Goal: Navigation & Orientation: Find specific page/section

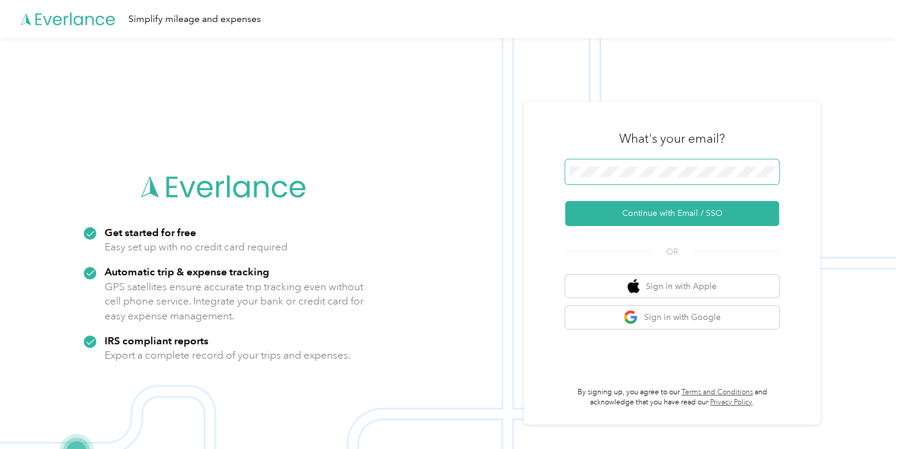
click at [629, 162] on span at bounding box center [672, 171] width 214 height 25
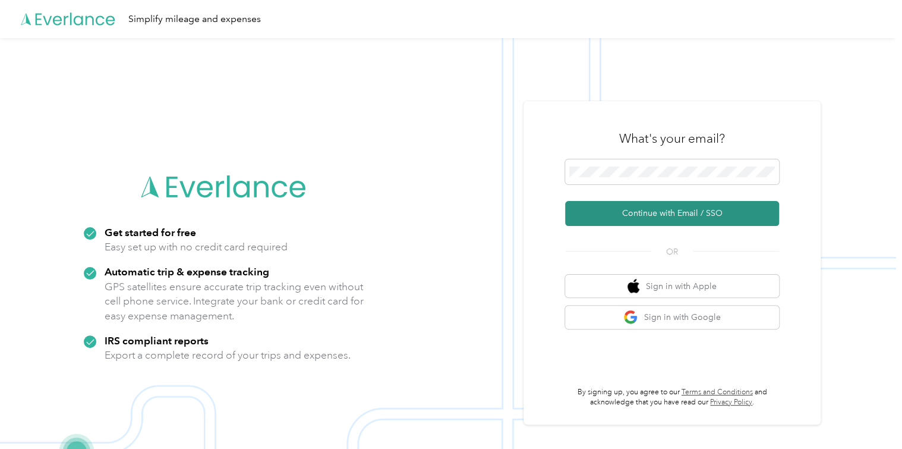
click at [637, 212] on button "Continue with Email / SSO" at bounding box center [672, 213] width 214 height 25
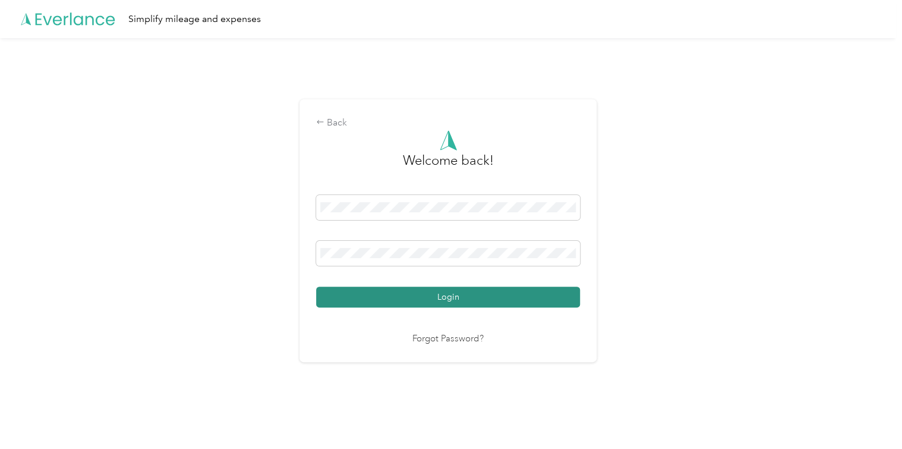
click at [404, 295] on button "Login" at bounding box center [448, 296] width 264 height 21
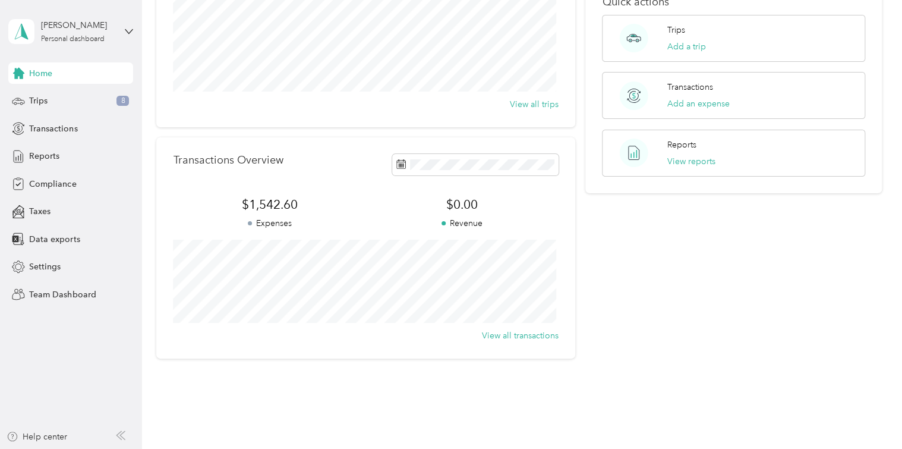
scroll to position [203, 0]
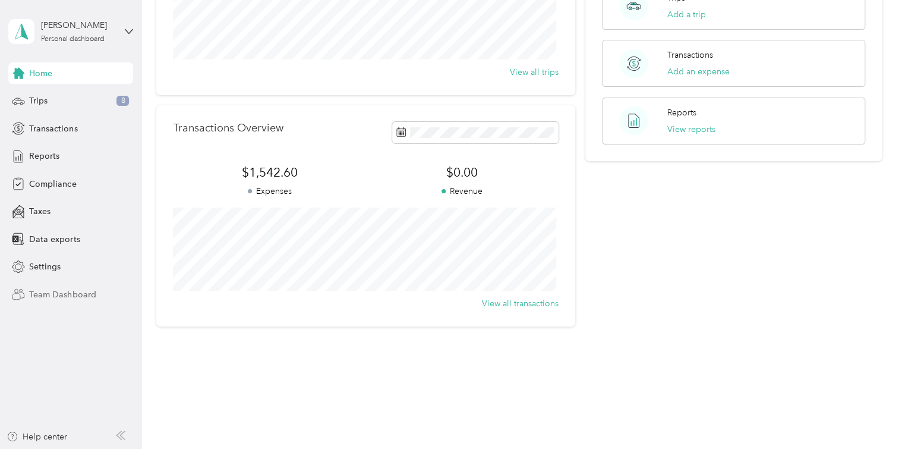
click at [58, 292] on span "Team Dashboard" at bounding box center [62, 294] width 67 height 12
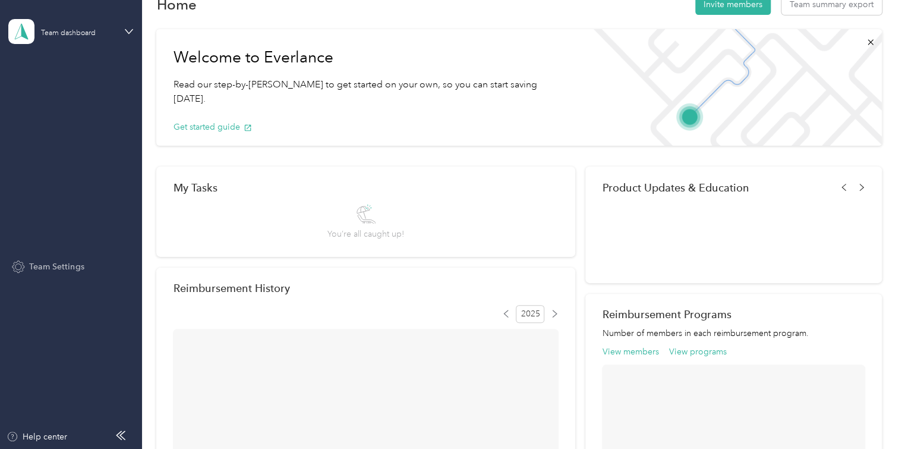
scroll to position [203, 0]
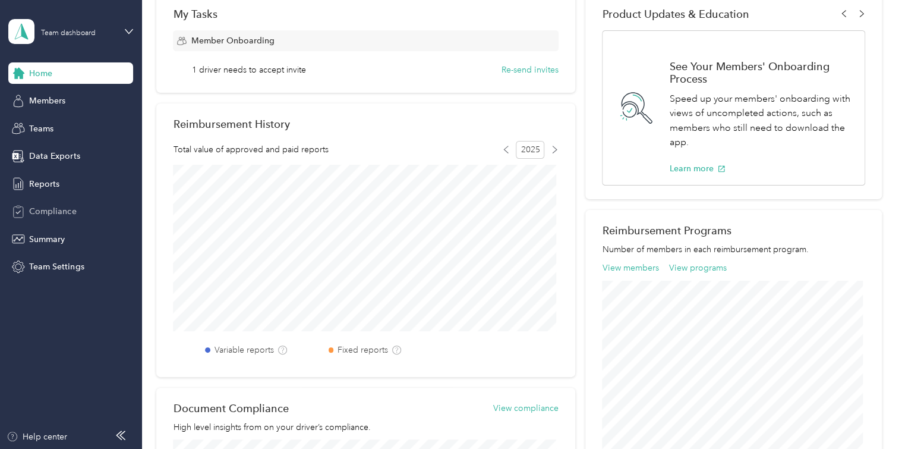
click at [48, 213] on span "Compliance" at bounding box center [52, 211] width 47 height 12
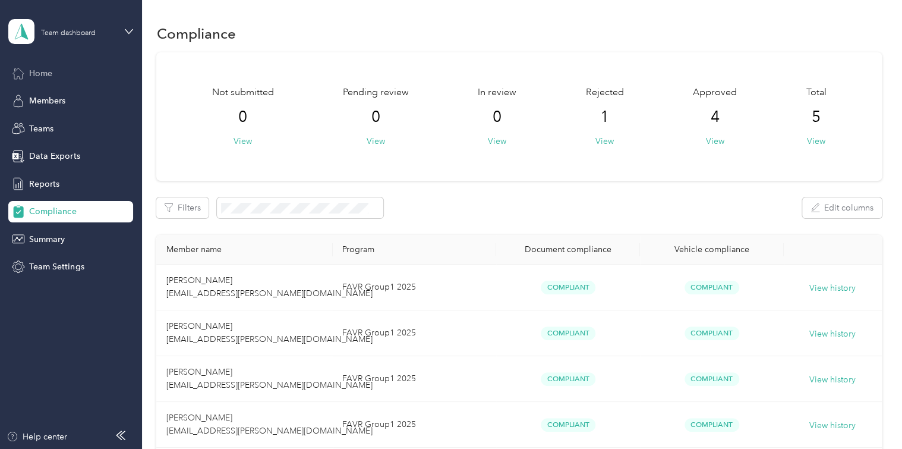
click at [37, 80] on div "Home" at bounding box center [70, 72] width 125 height 21
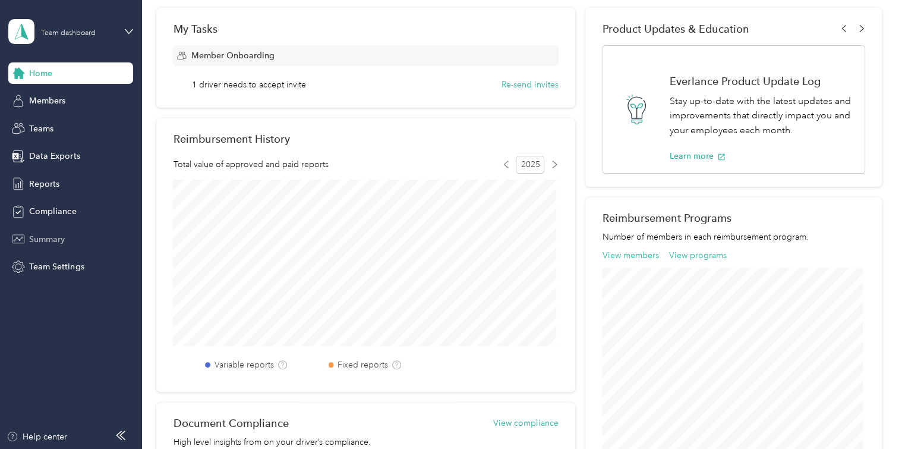
scroll to position [59, 0]
